Goal: Task Accomplishment & Management: Use online tool/utility

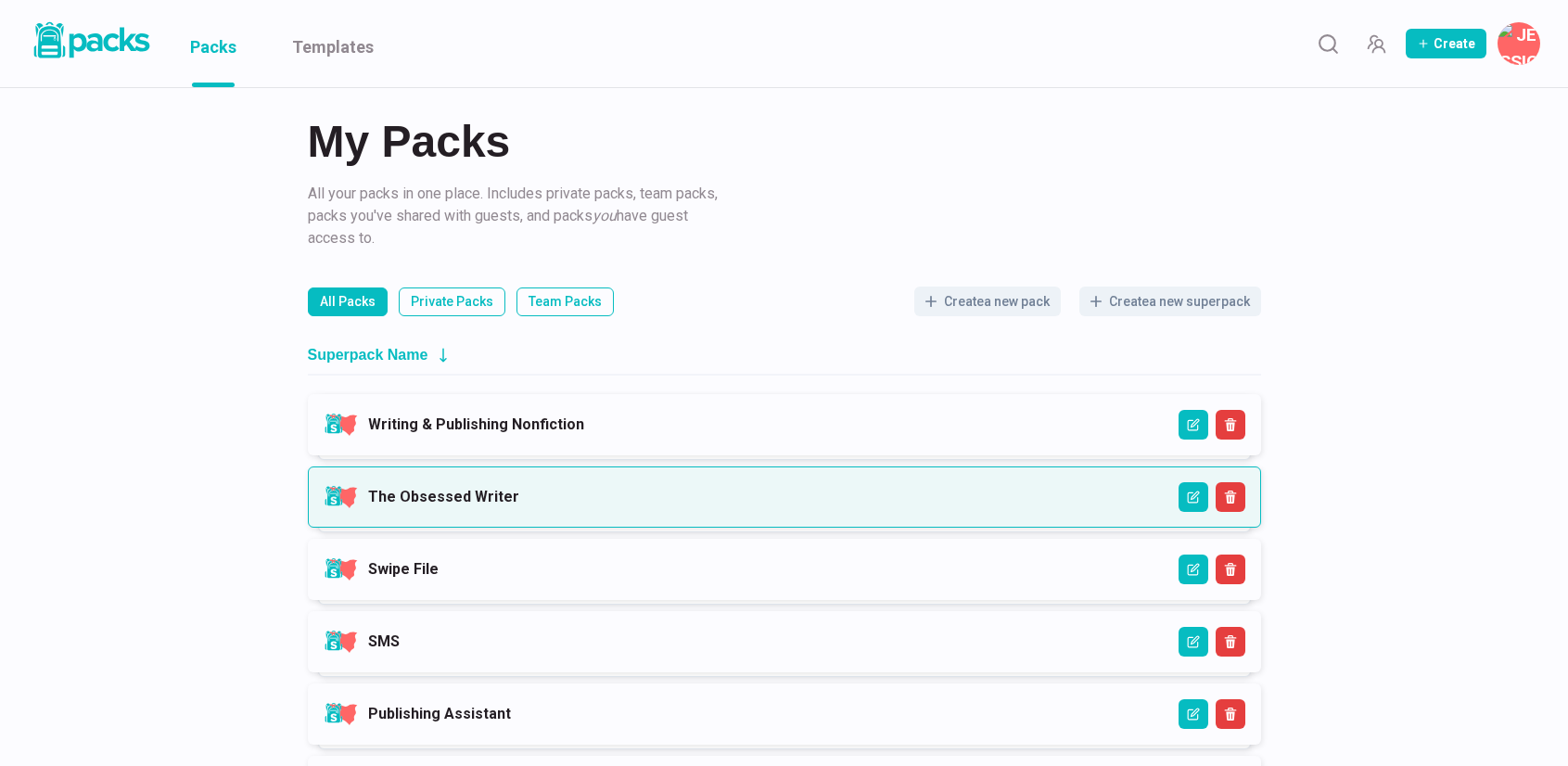
scroll to position [4, 0]
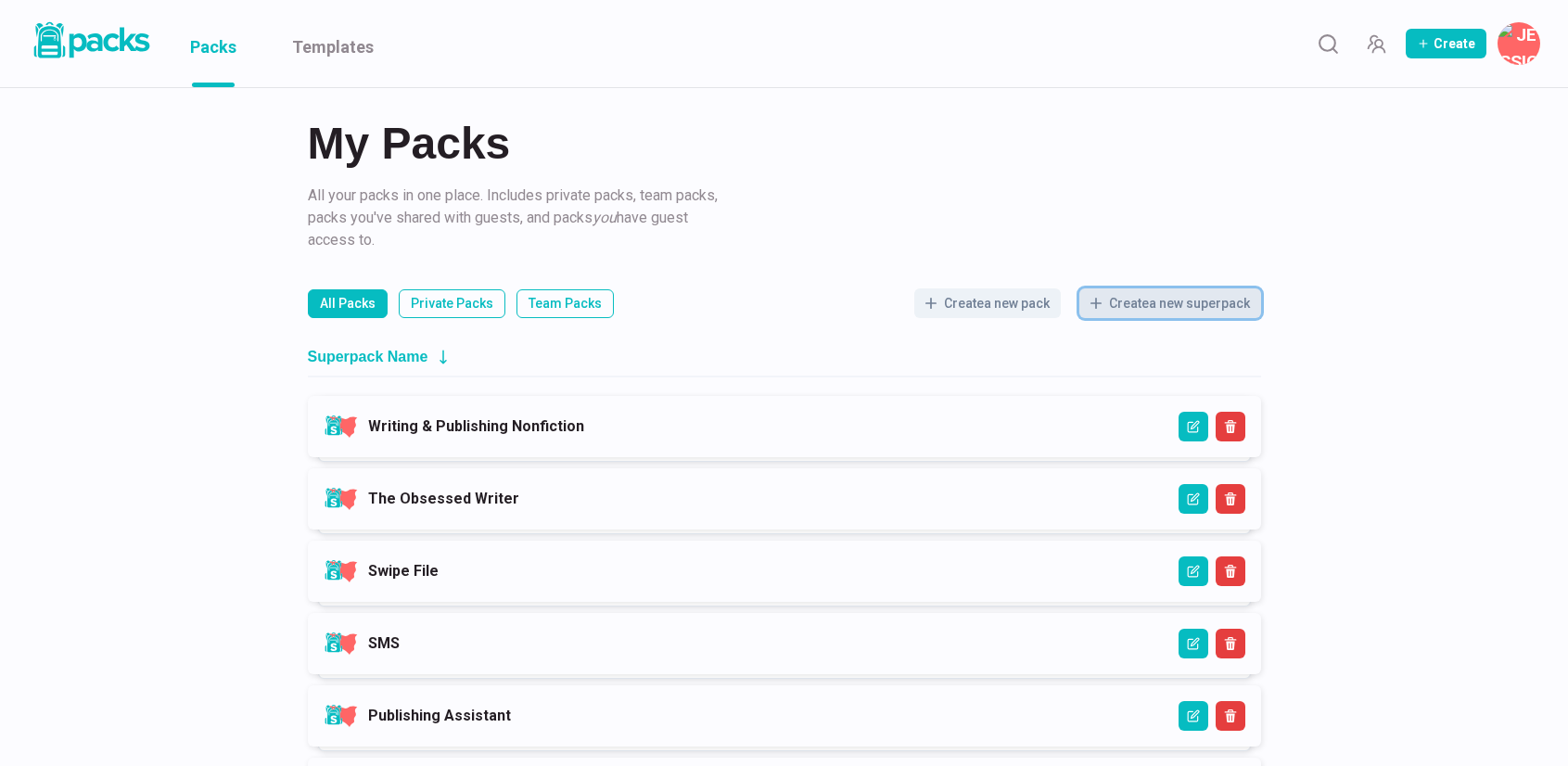
click at [1188, 312] on button "Create a new superpack" at bounding box center [1170, 303] width 182 height 29
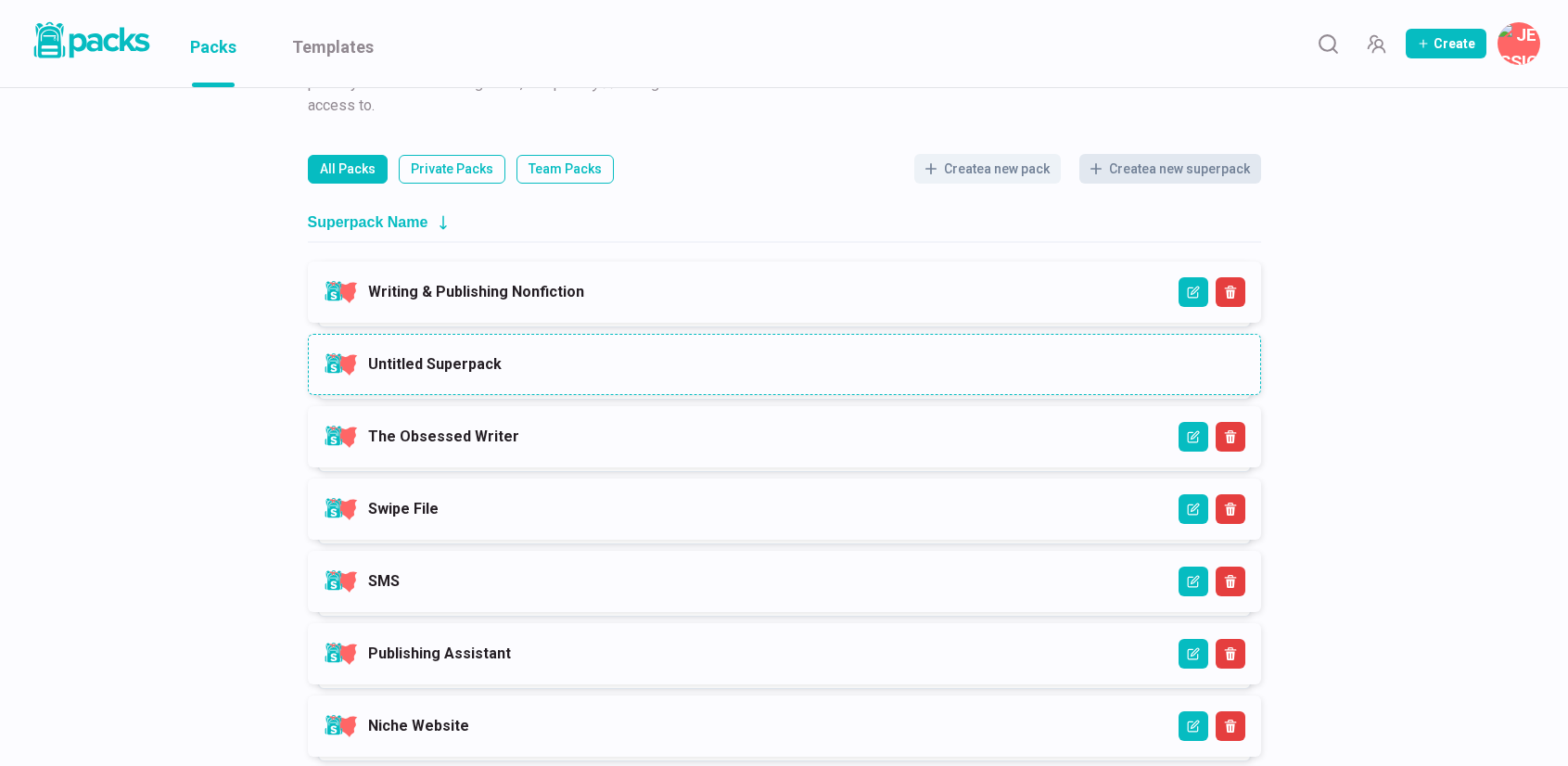
scroll to position [289, 0]
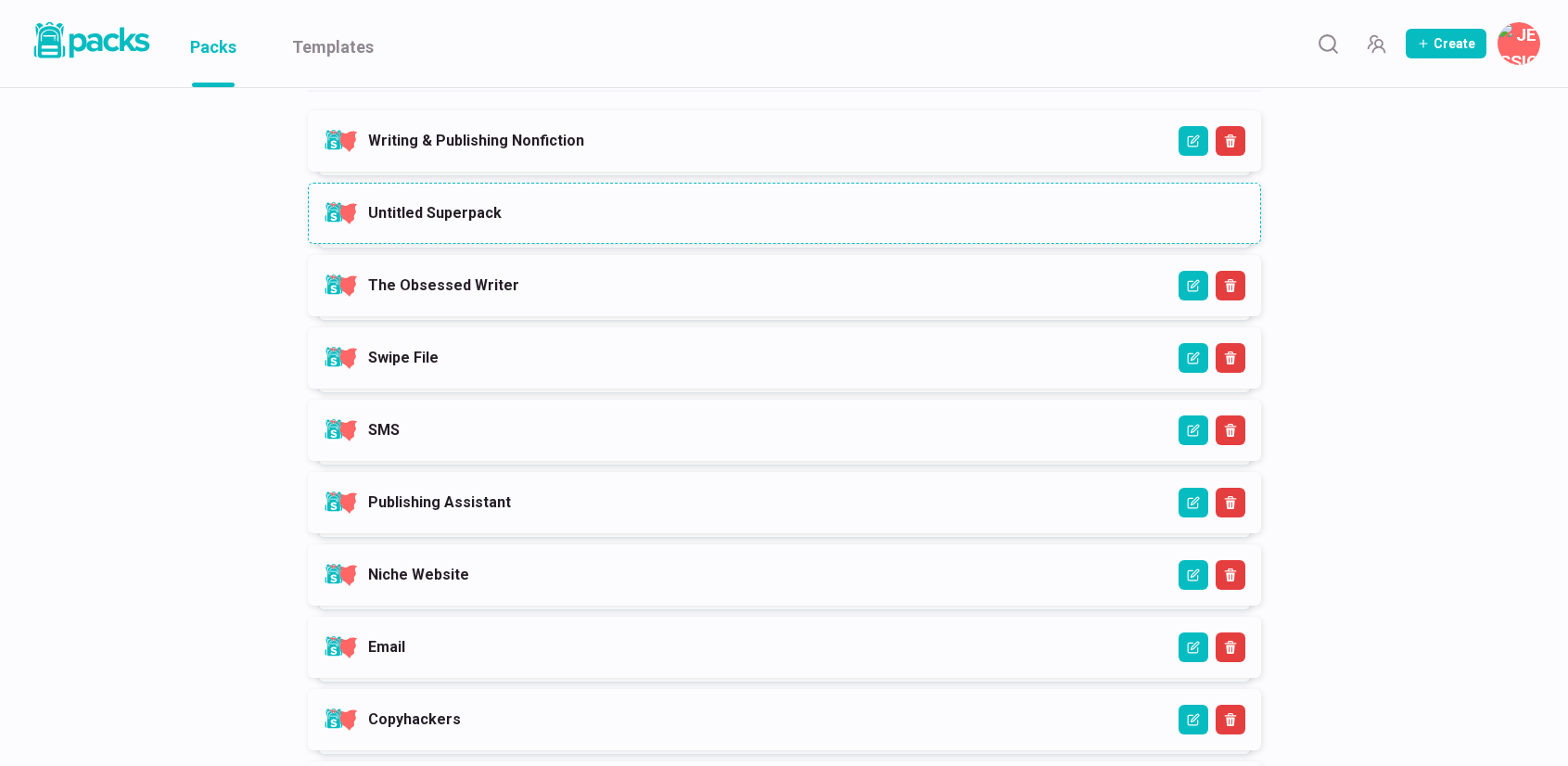
drag, startPoint x: 530, startPoint y: 204, endPoint x: 367, endPoint y: 209, distance: 163.1
click at [367, 209] on input "Untitled Superpack" at bounding box center [785, 213] width 844 height 24
type input "Coaching ([PERSON_NAME]'s Coaching Materials)"
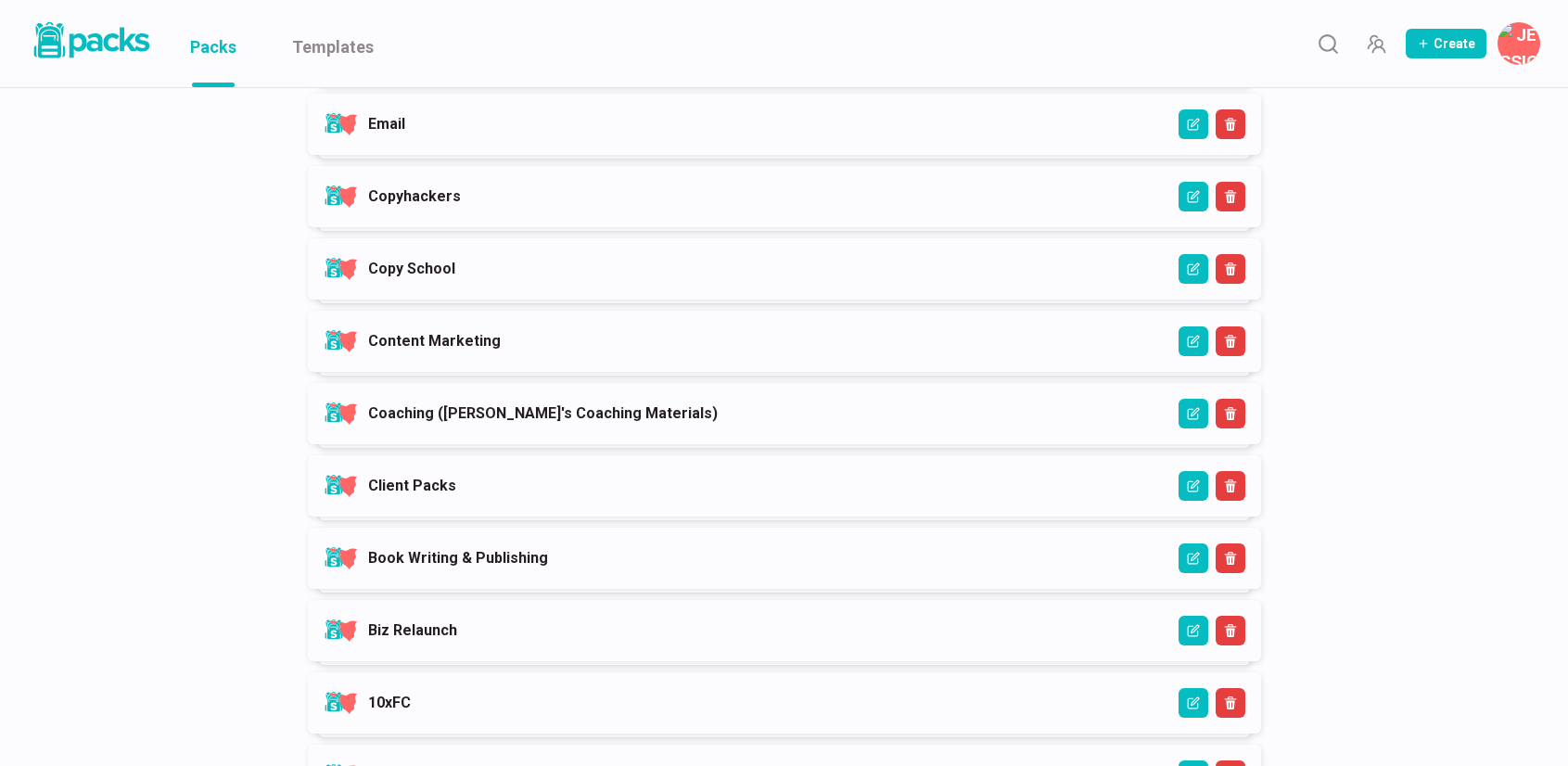
scroll to position [776, 0]
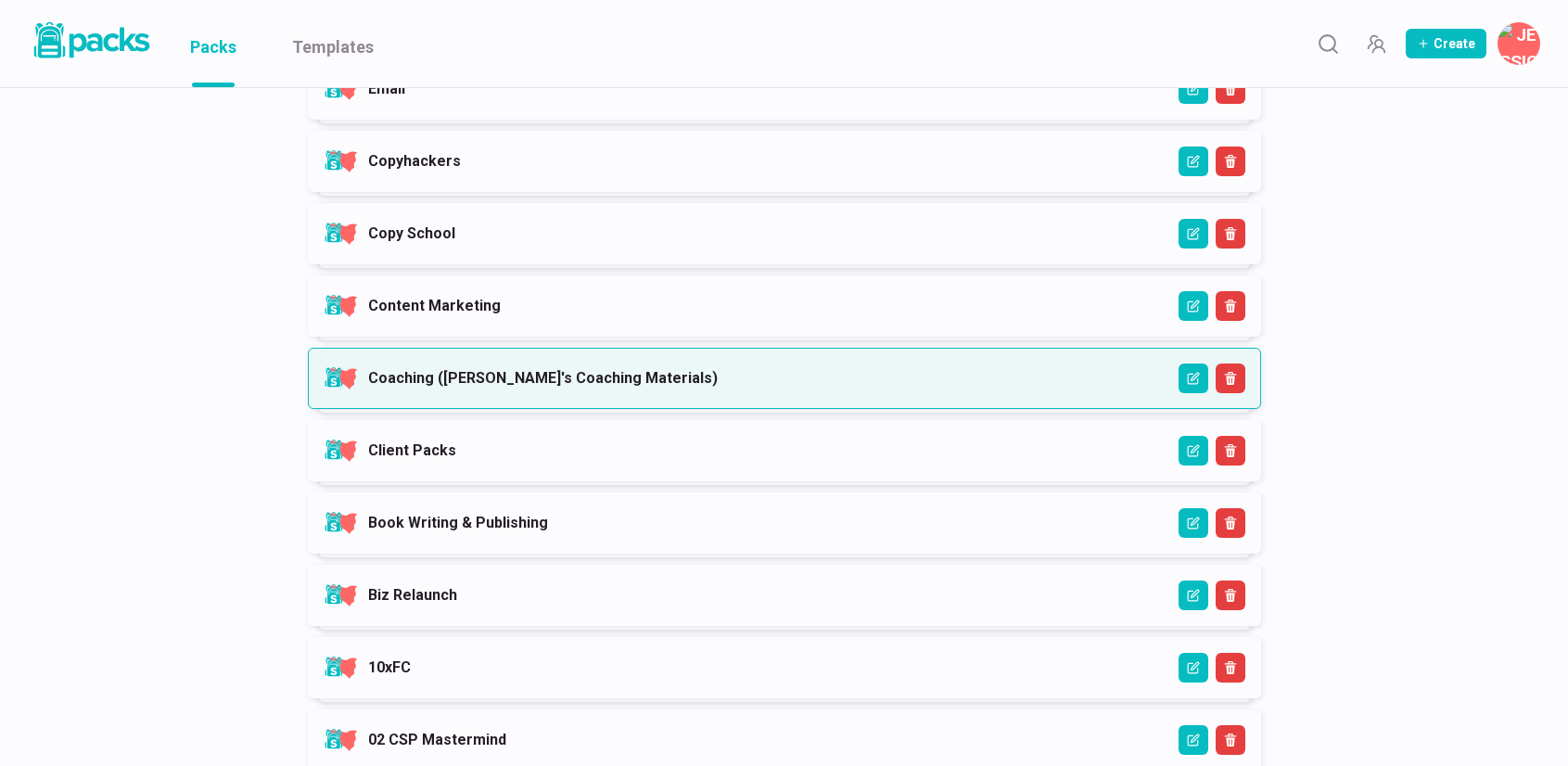
click at [472, 378] on link "Coaching ([PERSON_NAME]'s Coaching Materials)" at bounding box center [543, 378] width 350 height 18
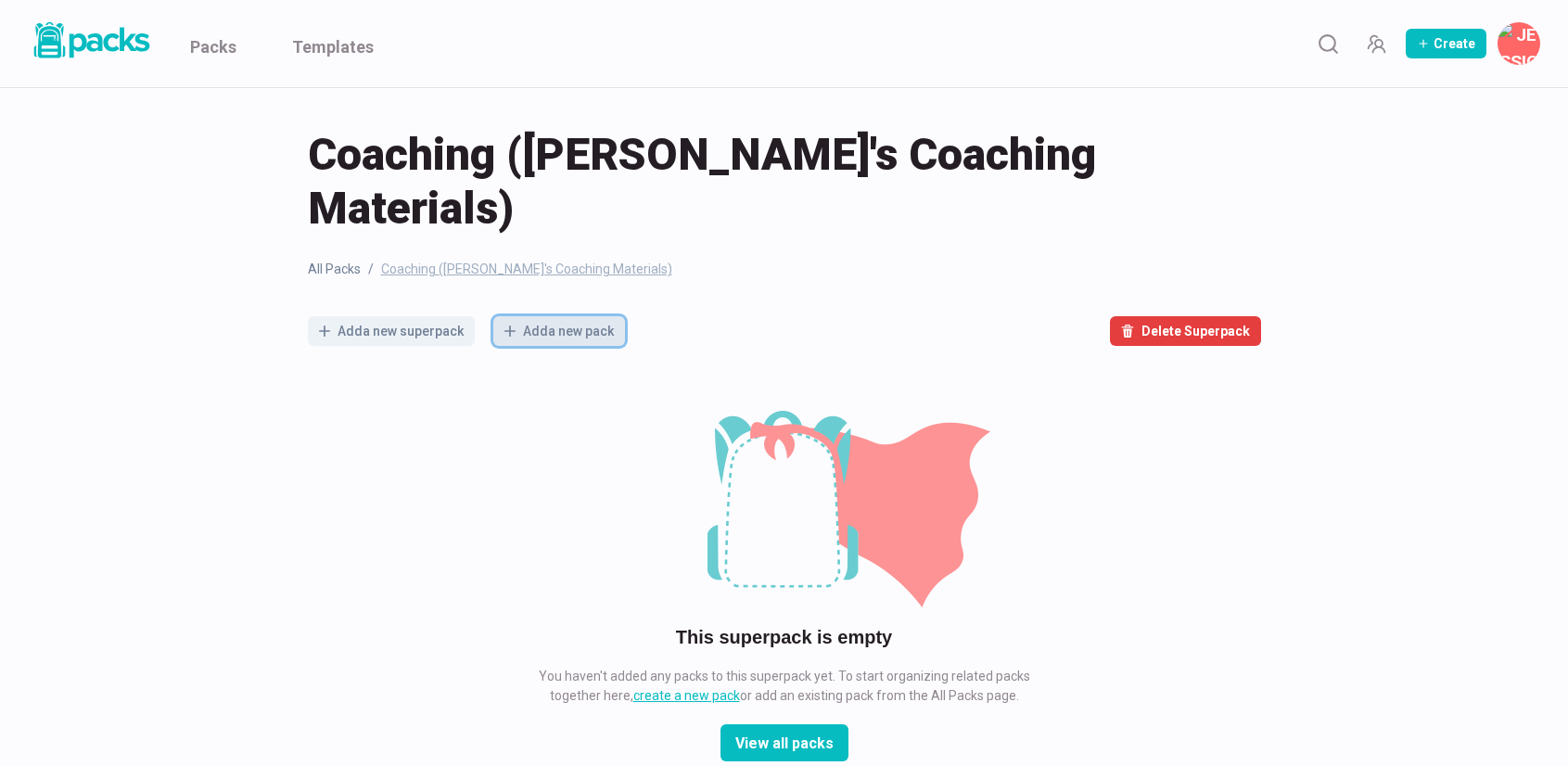
click at [537, 316] on button "Add a new pack" at bounding box center [559, 331] width 131 height 29
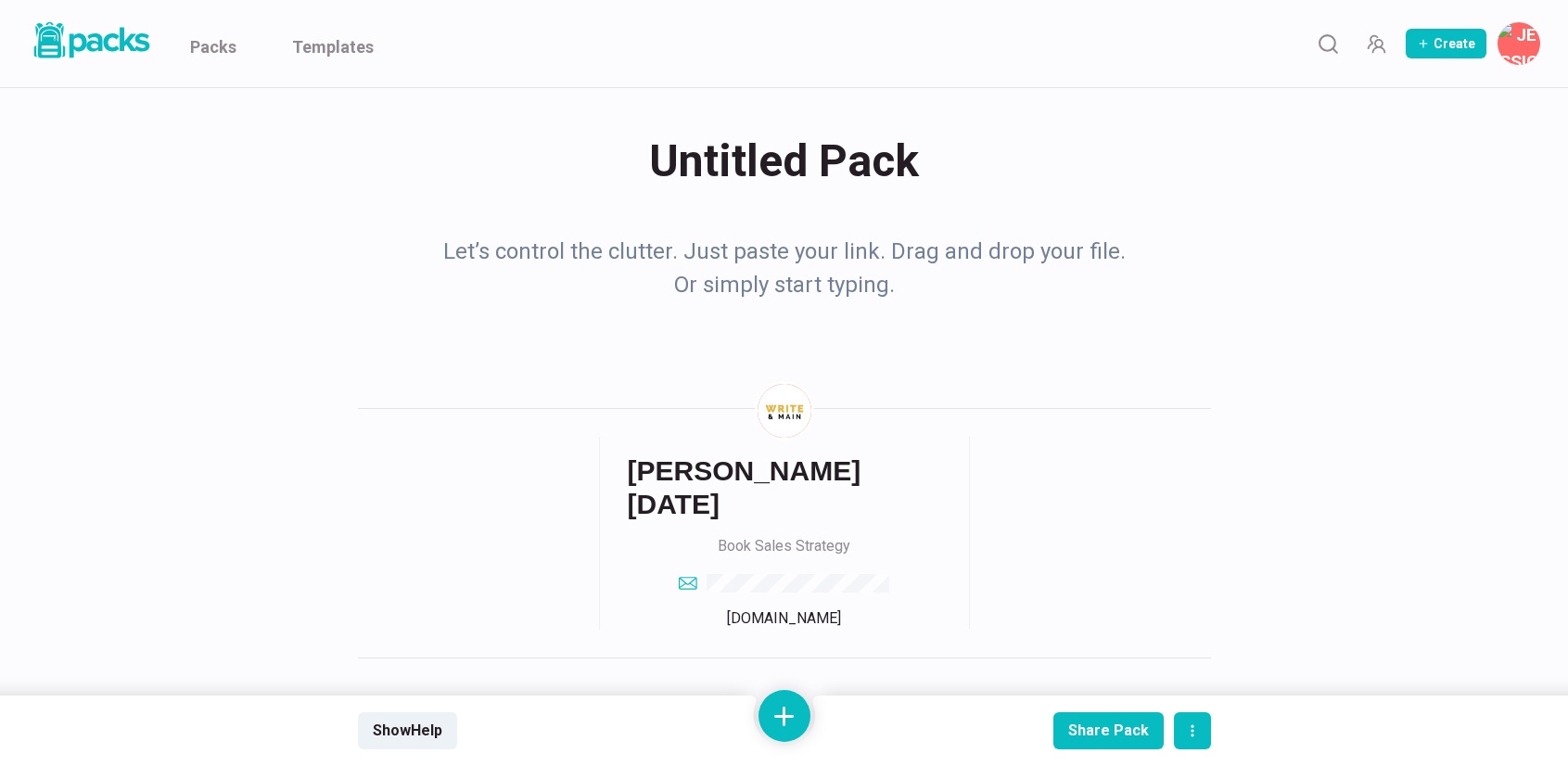
click at [748, 169] on div "Untitled Pack Untitled Pack" at bounding box center [784, 162] width 853 height 72
click at [748, 169] on textarea "Untitled Pack" at bounding box center [787, 163] width 845 height 74
click at [784, 705] on button at bounding box center [784, 715] width 52 height 52
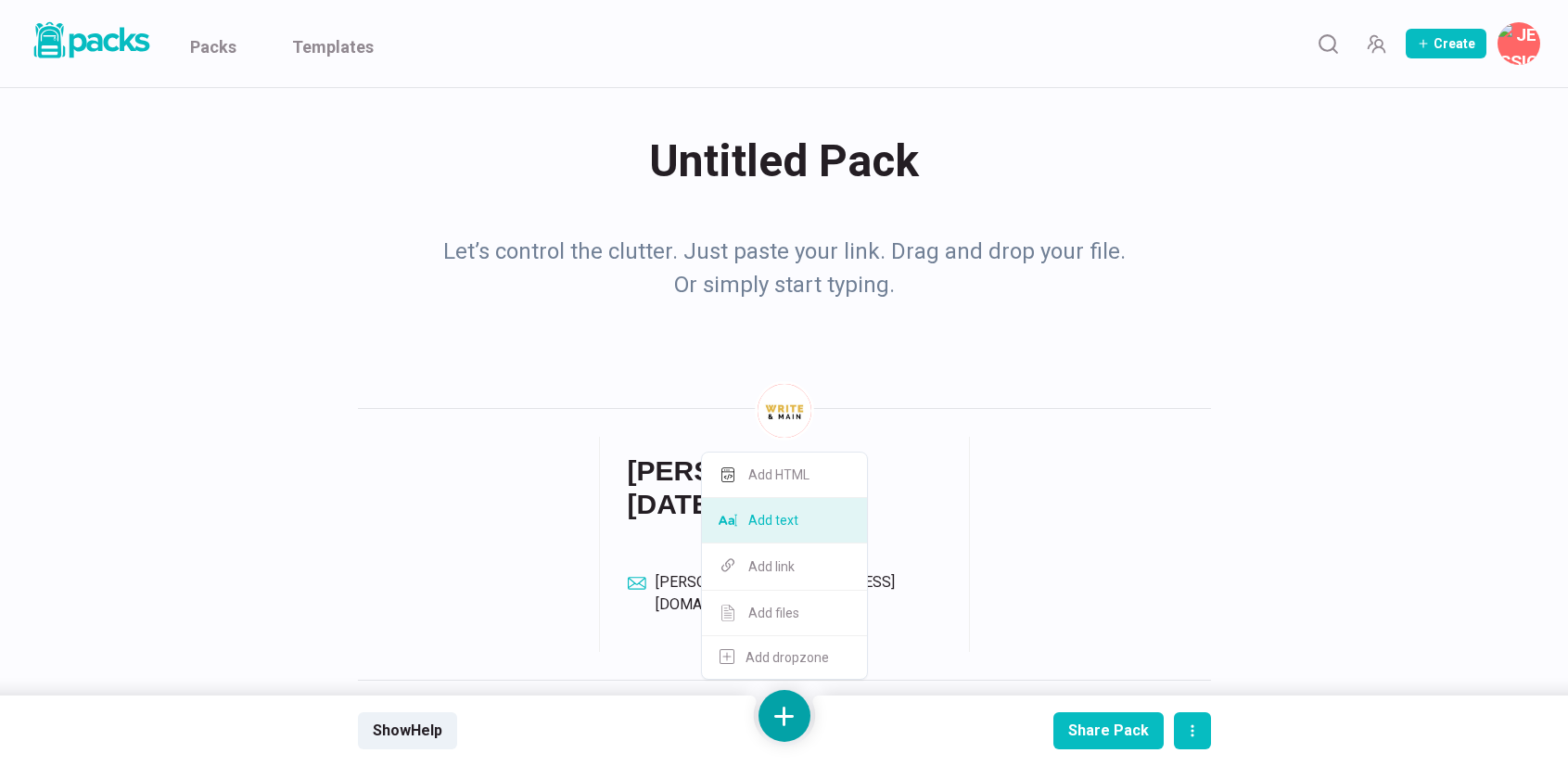
click at [792, 519] on button "Add text" at bounding box center [784, 520] width 166 height 45
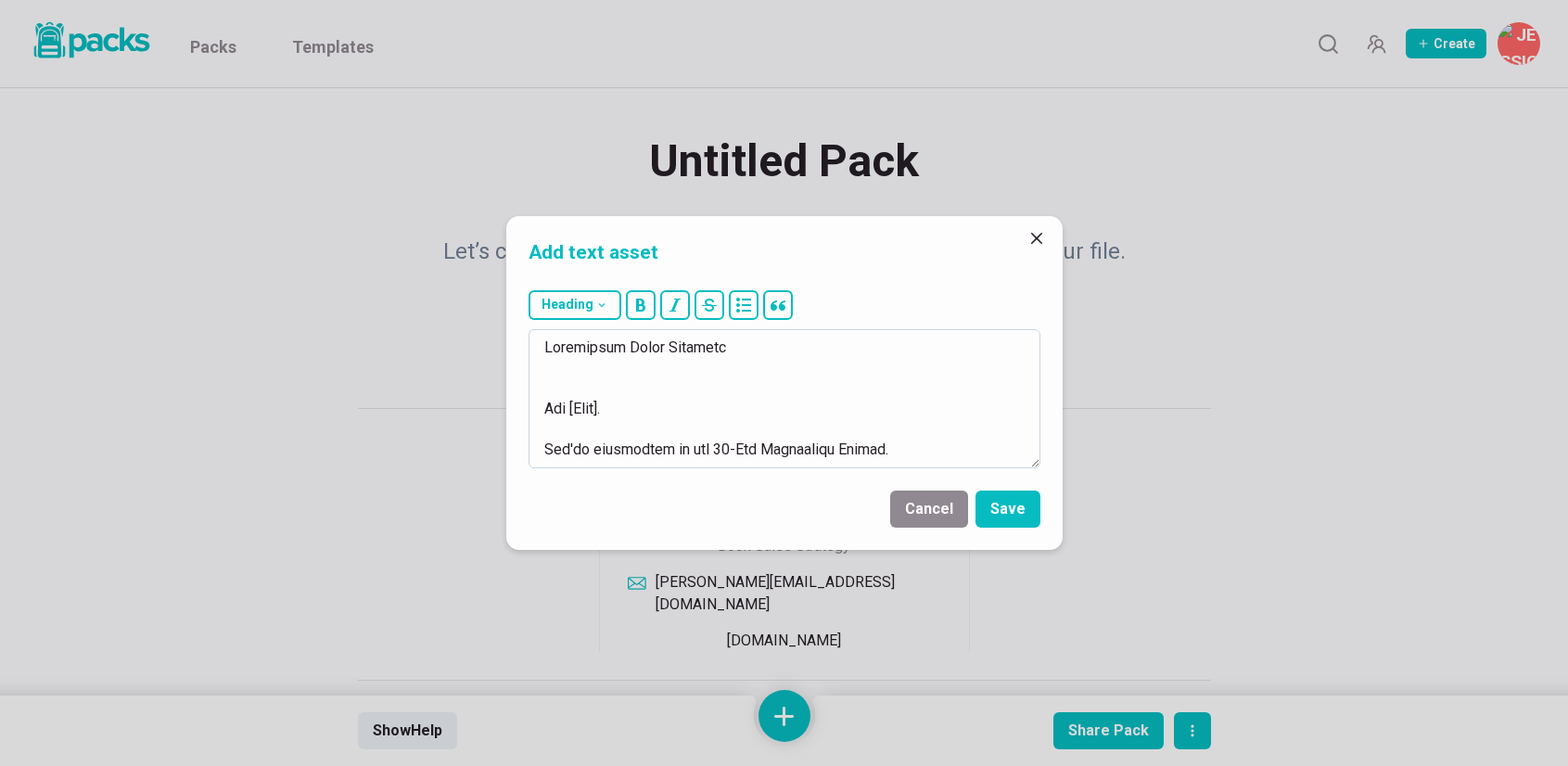
drag, startPoint x: 729, startPoint y: 348, endPoint x: 533, endPoint y: 343, distance: 196.1
click at [533, 343] on textarea at bounding box center [784, 399] width 512 height 139
click at [618, 297] on button "Heading" at bounding box center [575, 305] width 93 height 29
click at [584, 387] on button "## H2" at bounding box center [580, 397] width 100 height 46
type textarea "## Loremipsum Dolor Sitametc Adi [Elit]. Sed'do eiusmodtem in utl 56-Etd Magnaa…"
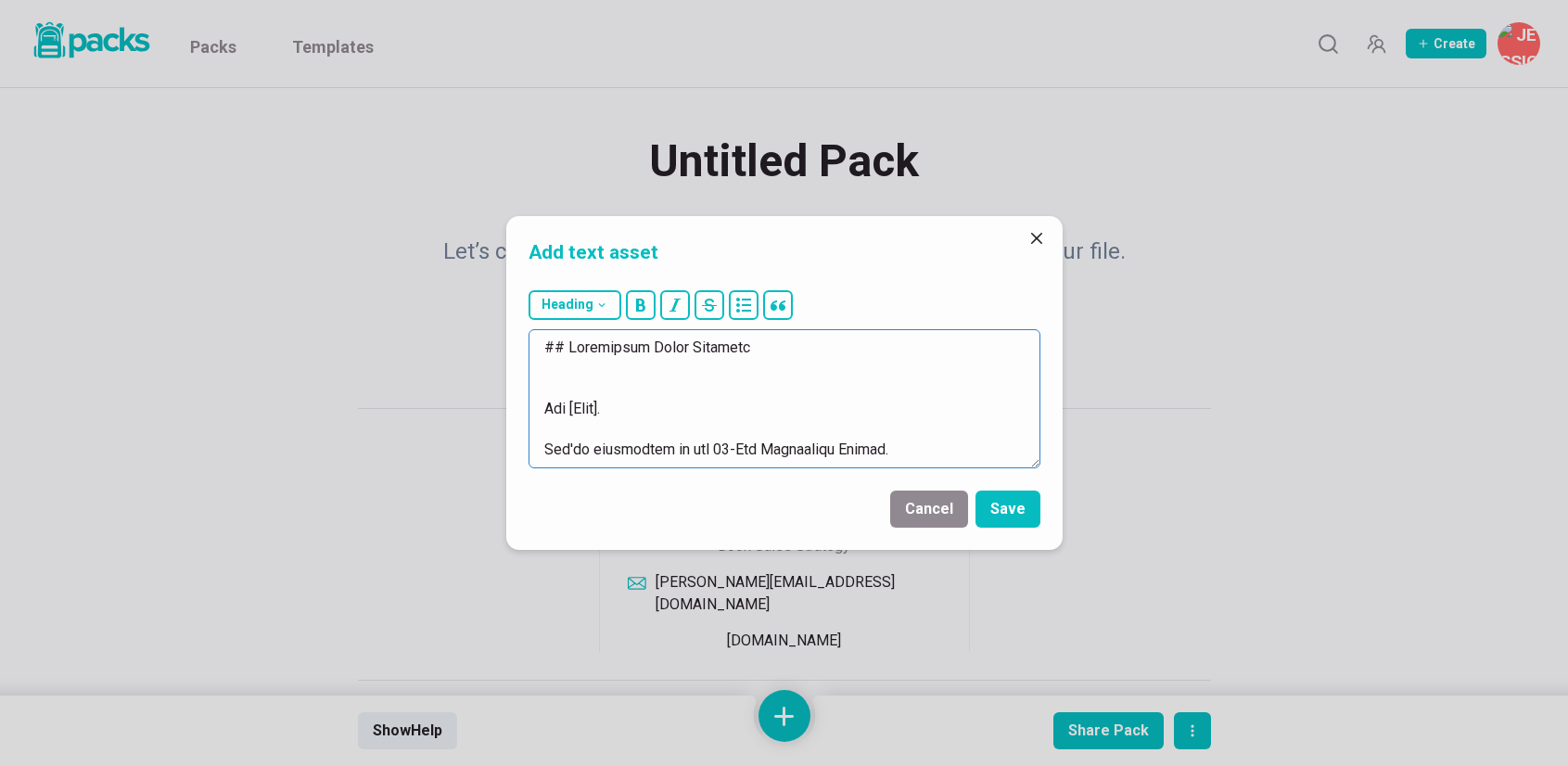
click at [670, 375] on textarea at bounding box center [784, 399] width 512 height 139
click at [994, 513] on button "Save" at bounding box center [1008, 509] width 65 height 37
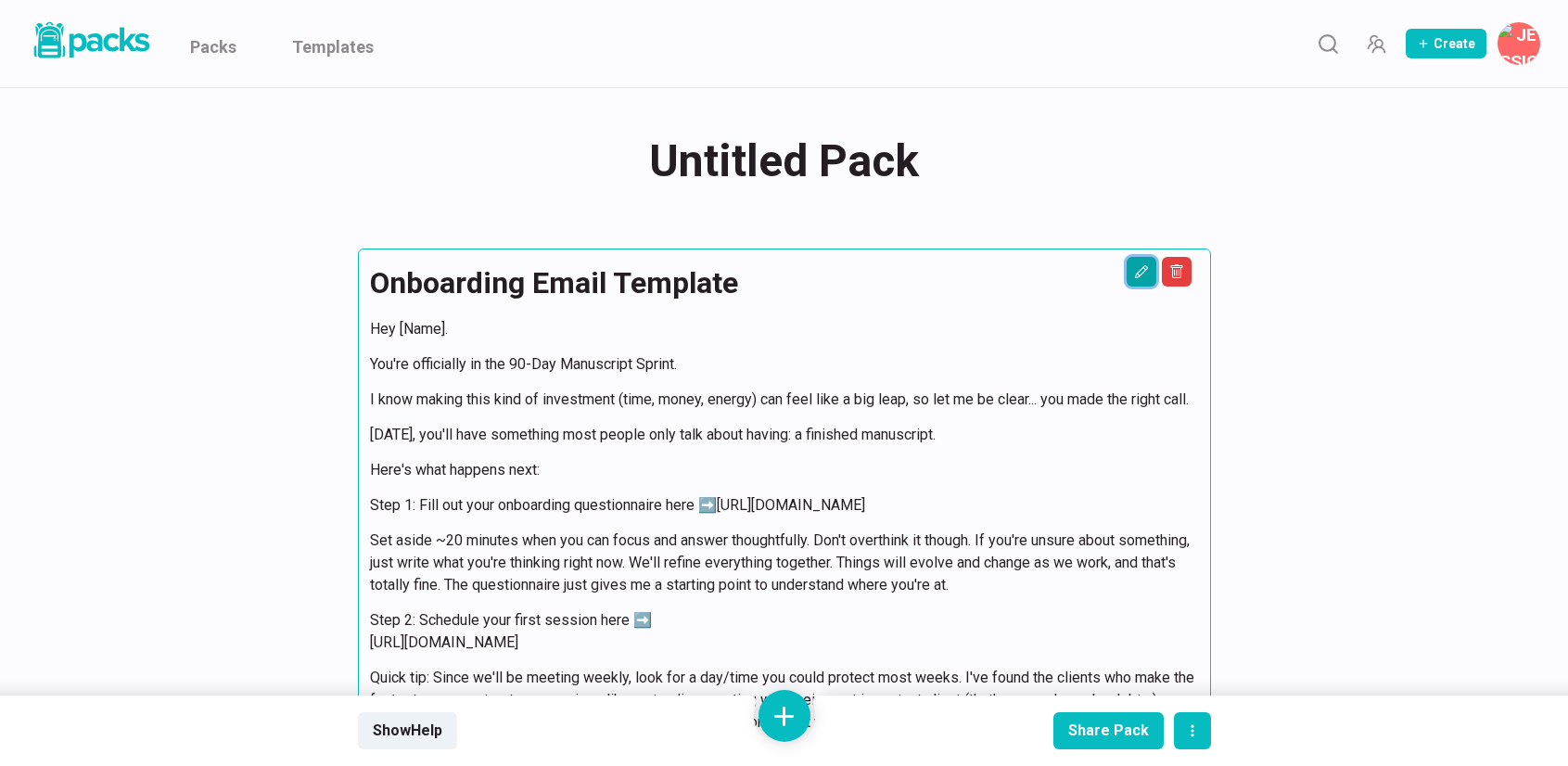
click at [1134, 267] on icon "Edit asset" at bounding box center [1141, 271] width 15 height 15
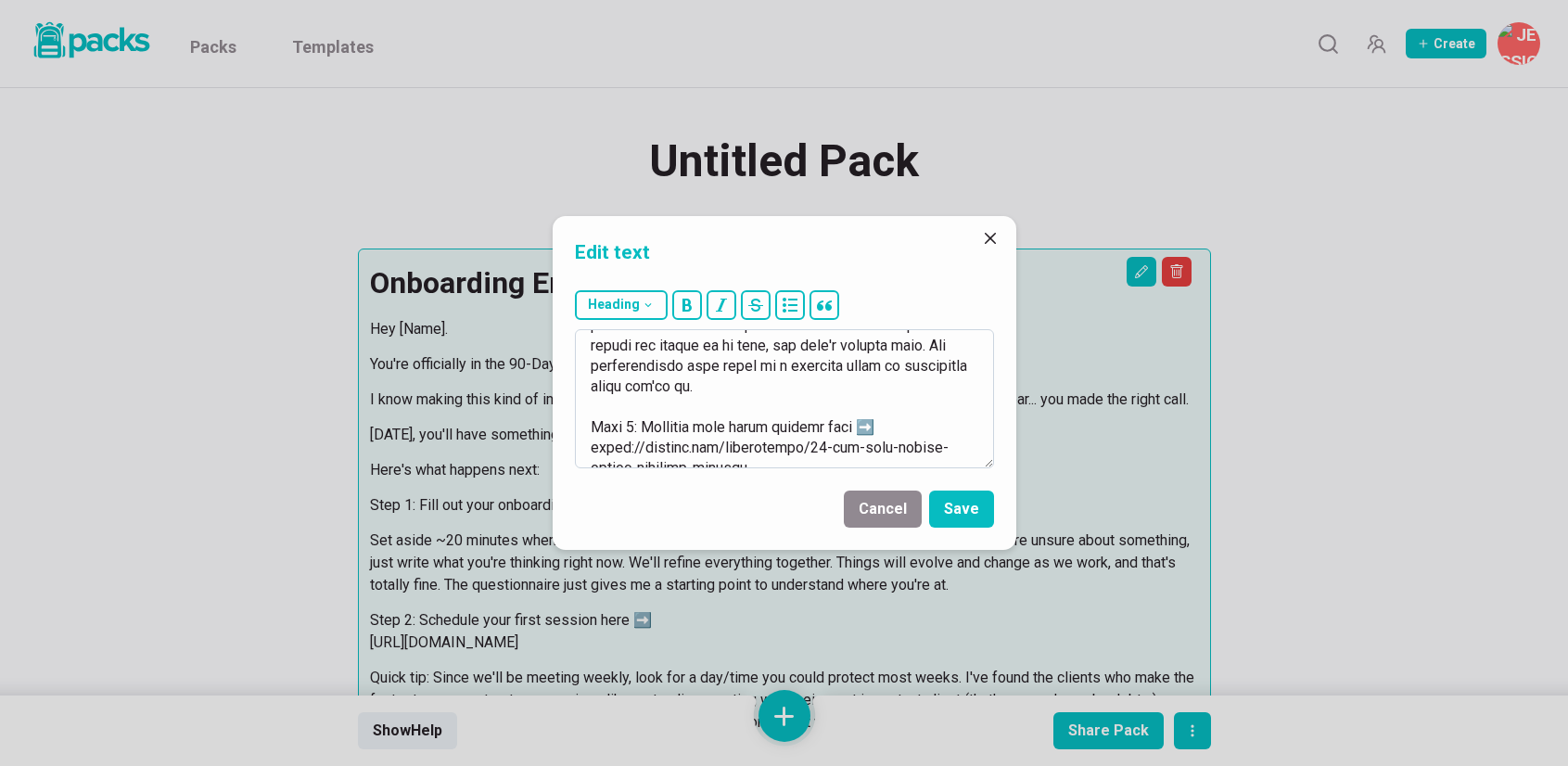
scroll to position [1285, 0]
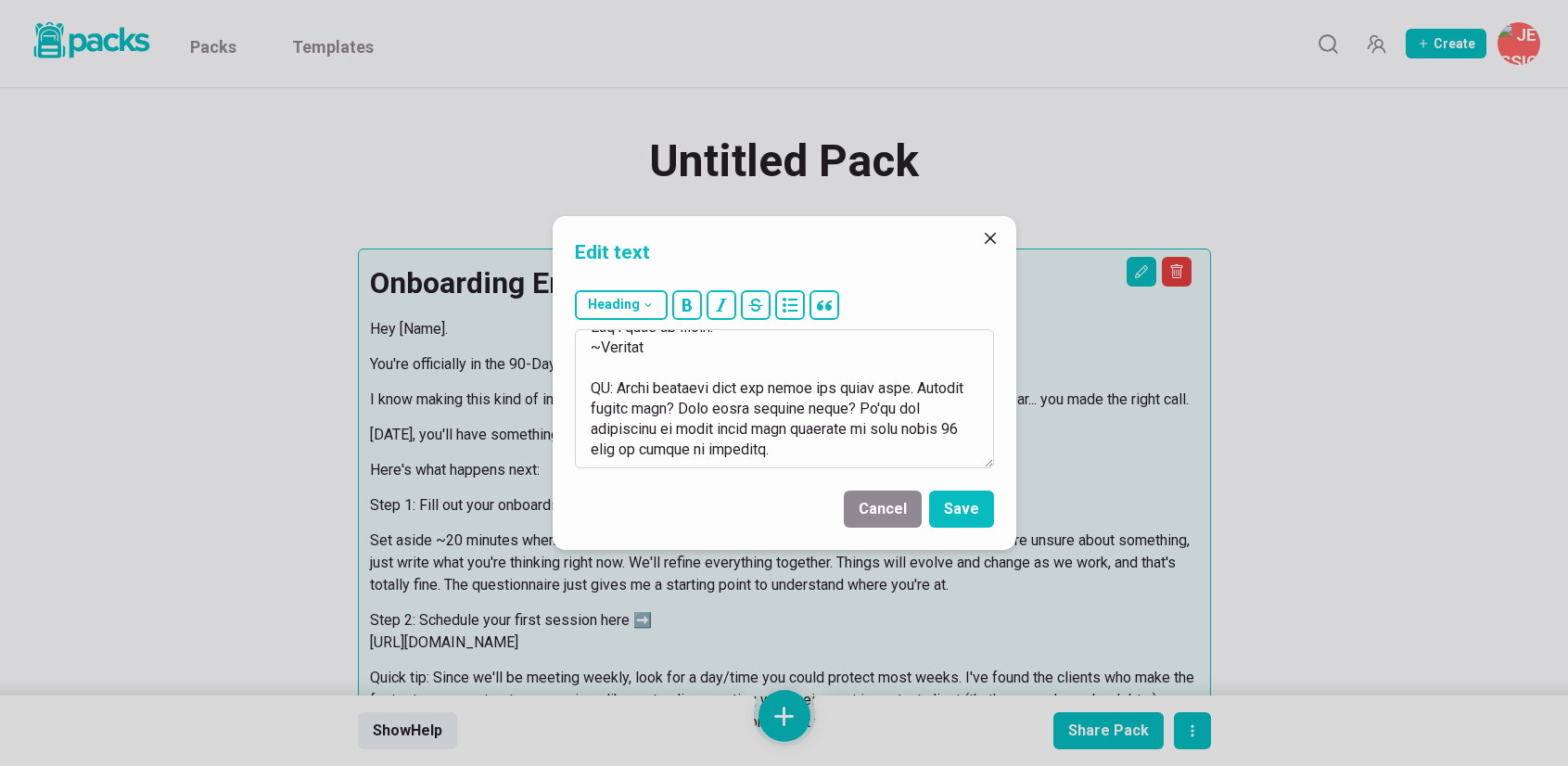
drag, startPoint x: 740, startPoint y: 453, endPoint x: 617, endPoint y: 395, distance: 136.0
click at [617, 395] on textarea at bounding box center [784, 399] width 419 height 139
type textarea "## Loremipsum Dolor Sitametc Adi [Elit]. Sed'do eiusmodtem in utl 56-Etd Magnaa…"
click at [964, 512] on button "Save" at bounding box center [962, 509] width 65 height 37
